Goal: Task Accomplishment & Management: Use online tool/utility

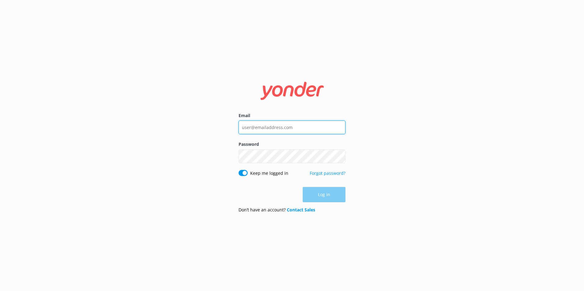
type input "[EMAIL_ADDRESS][DOMAIN_NAME]"
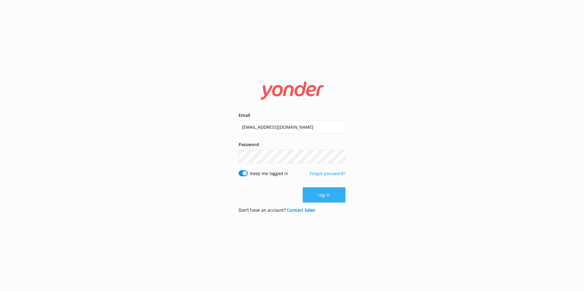
click at [316, 196] on div "Log in" at bounding box center [291, 194] width 107 height 15
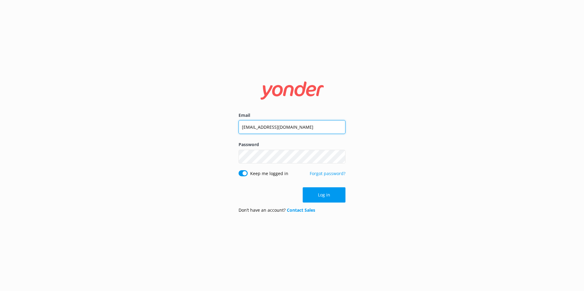
click at [296, 130] on input "[EMAIL_ADDRESS][DOMAIN_NAME]" at bounding box center [291, 127] width 107 height 14
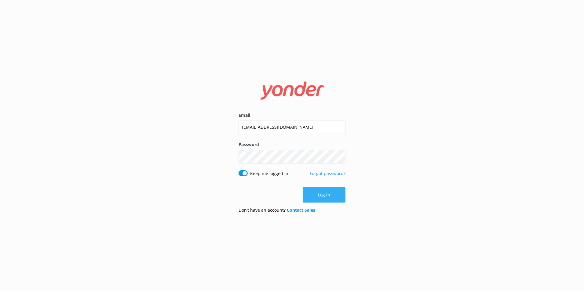
click at [316, 192] on button "Log in" at bounding box center [323, 194] width 43 height 15
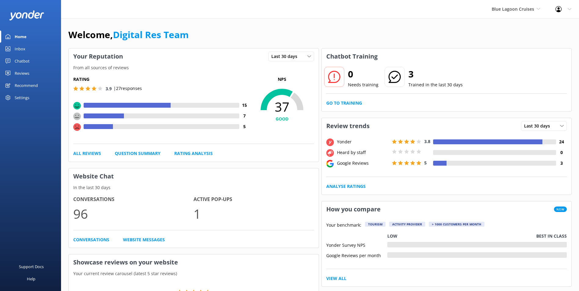
click at [24, 60] on div "Chatbot" at bounding box center [22, 61] width 15 height 12
